Goal: Find specific page/section: Find specific page/section

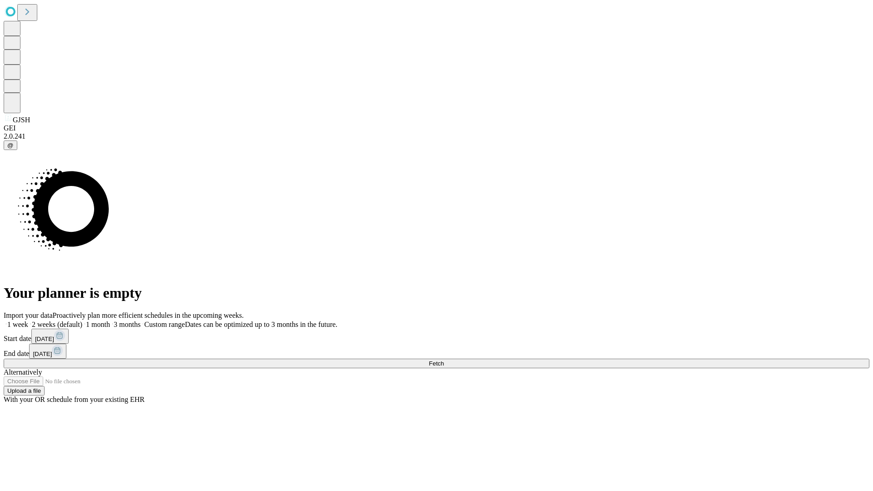
click at [444, 360] on span "Fetch" at bounding box center [436, 363] width 15 height 7
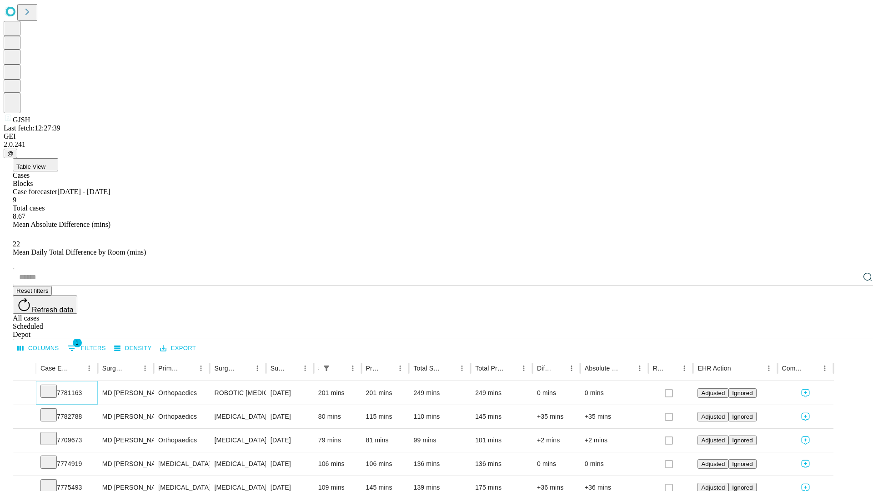
click at [53, 386] on icon at bounding box center [48, 390] width 9 height 9
